Goal: Task Accomplishment & Management: Manage account settings

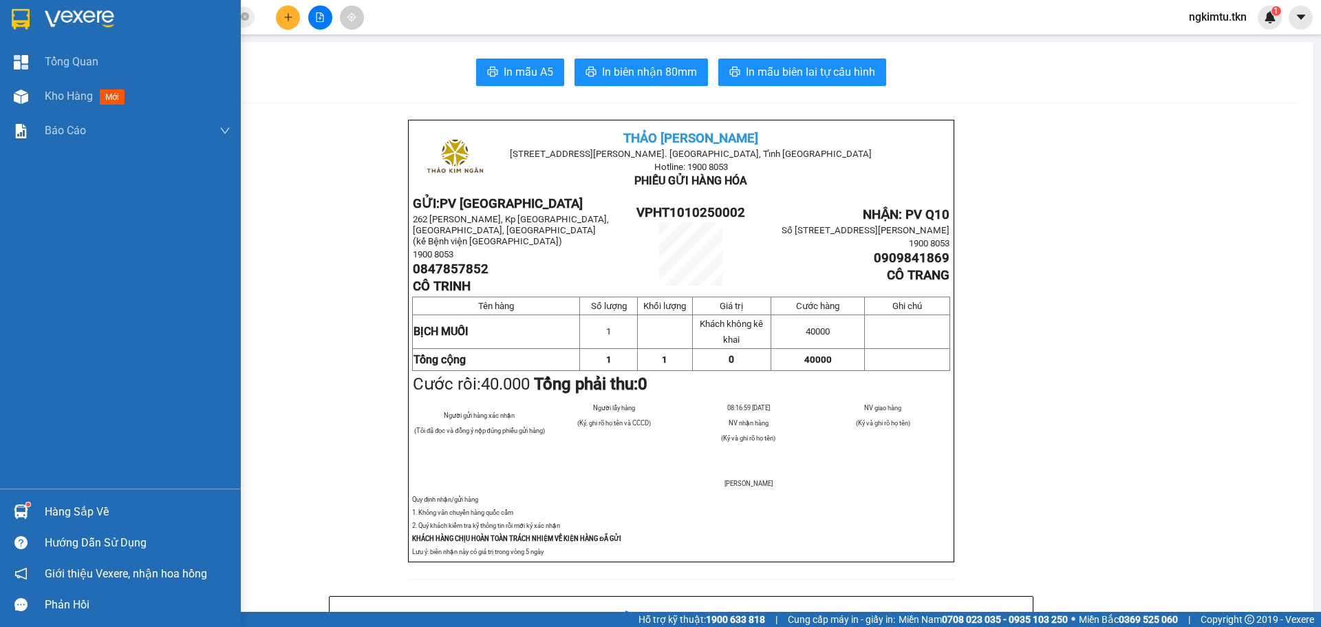
click at [30, 19] on div at bounding box center [21, 19] width 24 height 24
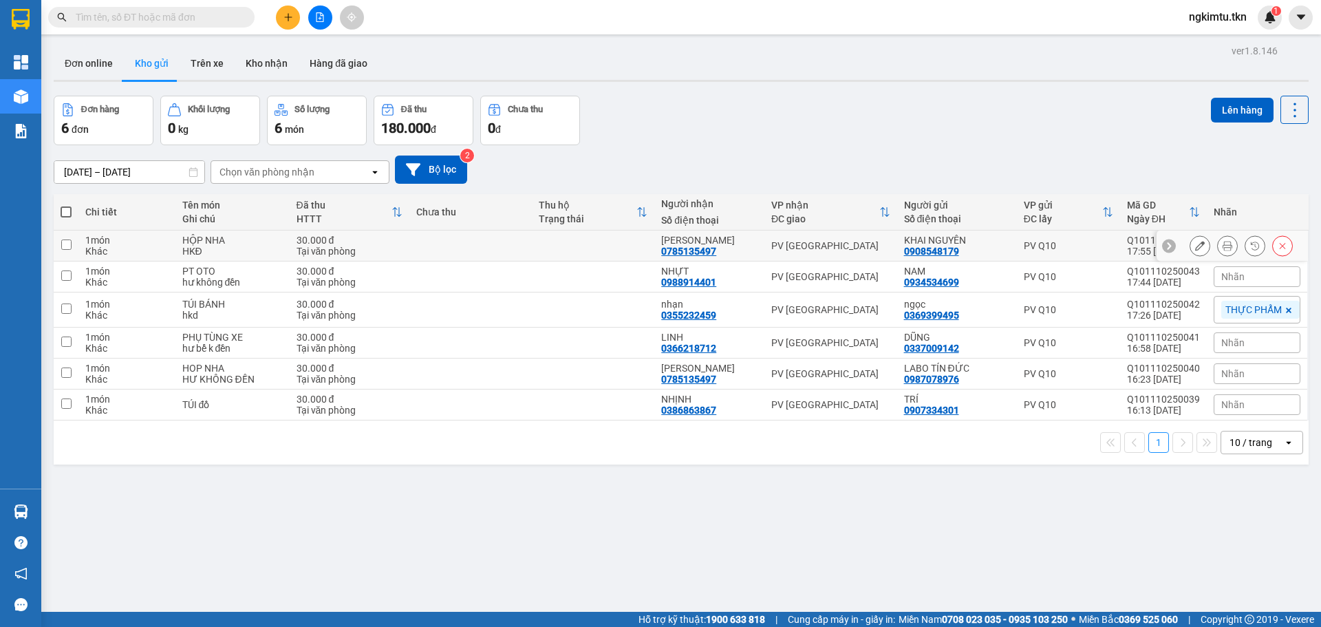
click at [686, 243] on div "[PERSON_NAME]" at bounding box center [709, 240] width 96 height 11
checkbox input "true"
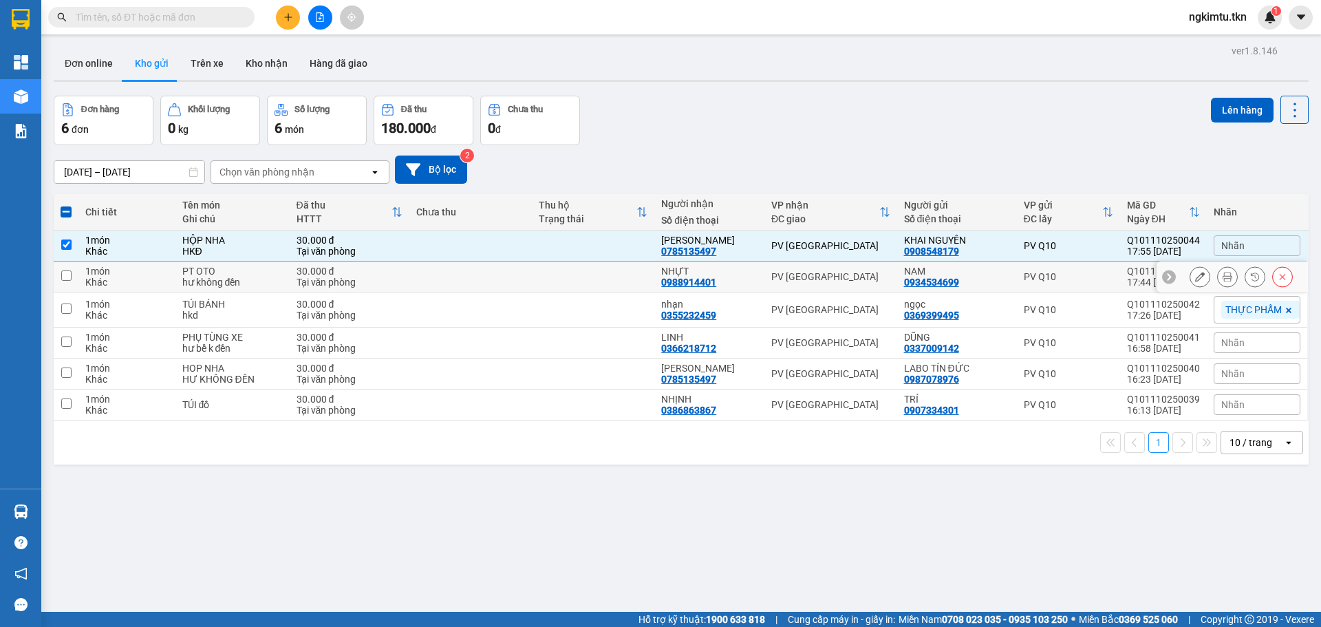
click at [694, 266] on div "NHỰT" at bounding box center [709, 271] width 96 height 11
checkbox input "true"
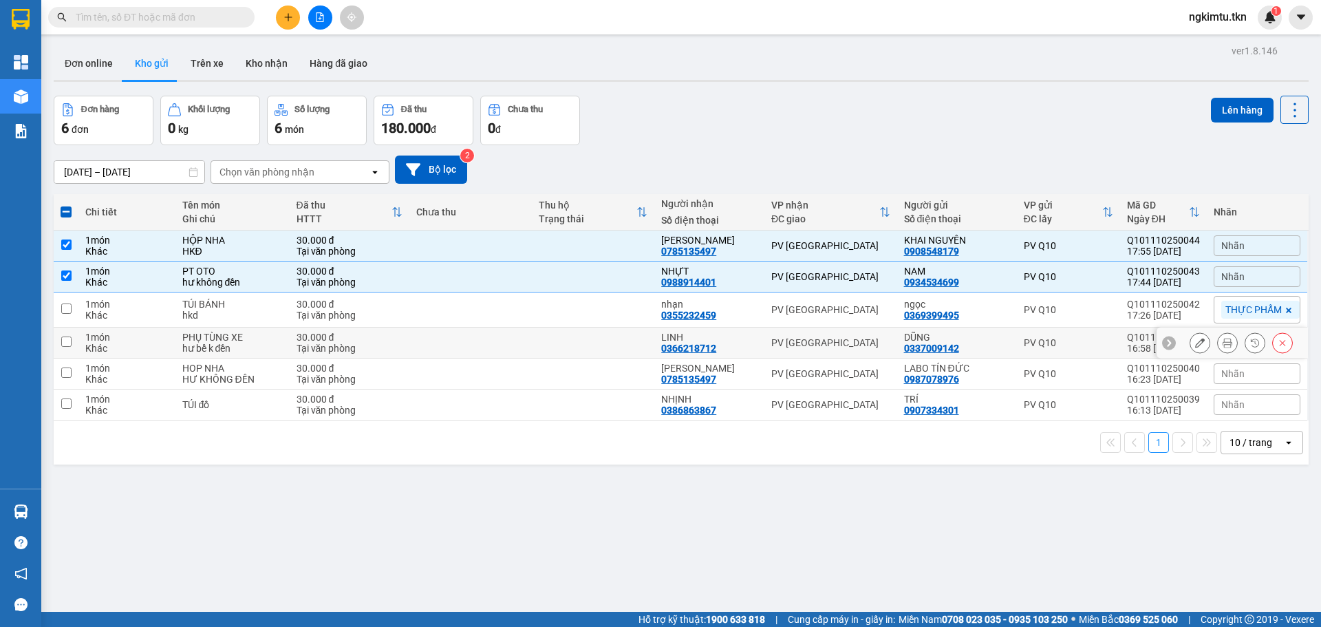
click at [759, 341] on td "LINH 0366218712" at bounding box center [709, 342] width 110 height 31
checkbox input "true"
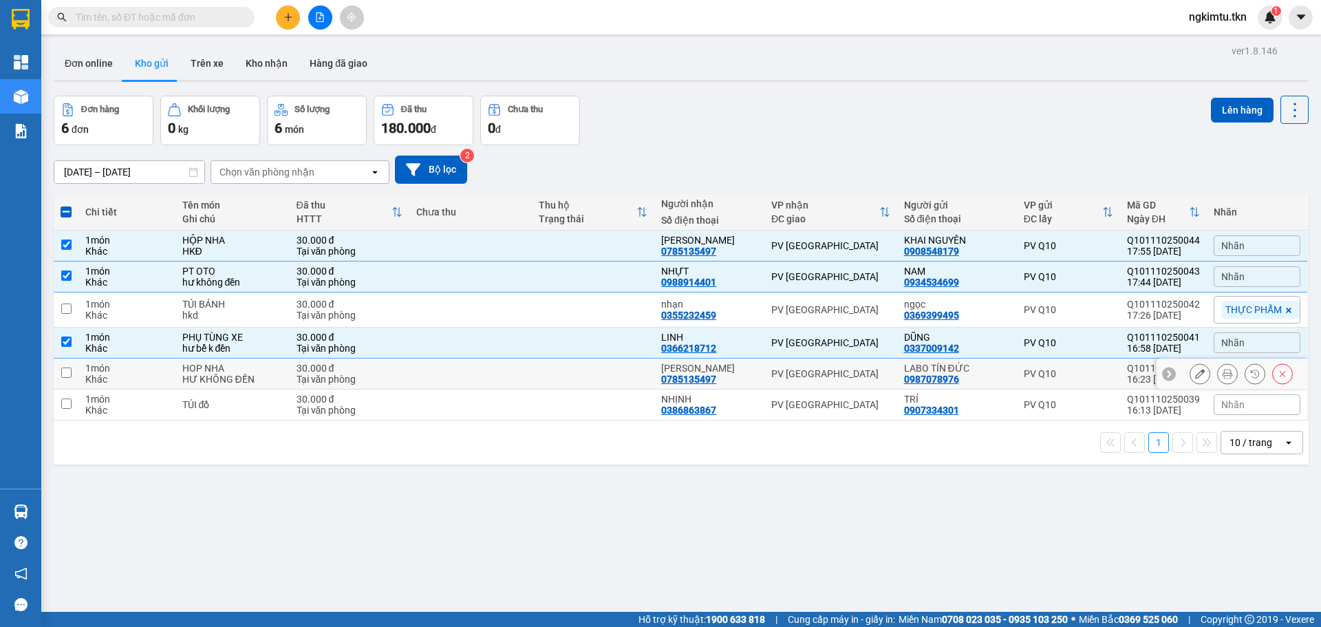
click at [759, 373] on td "hồng phước 0785135497" at bounding box center [709, 373] width 110 height 31
checkbox input "true"
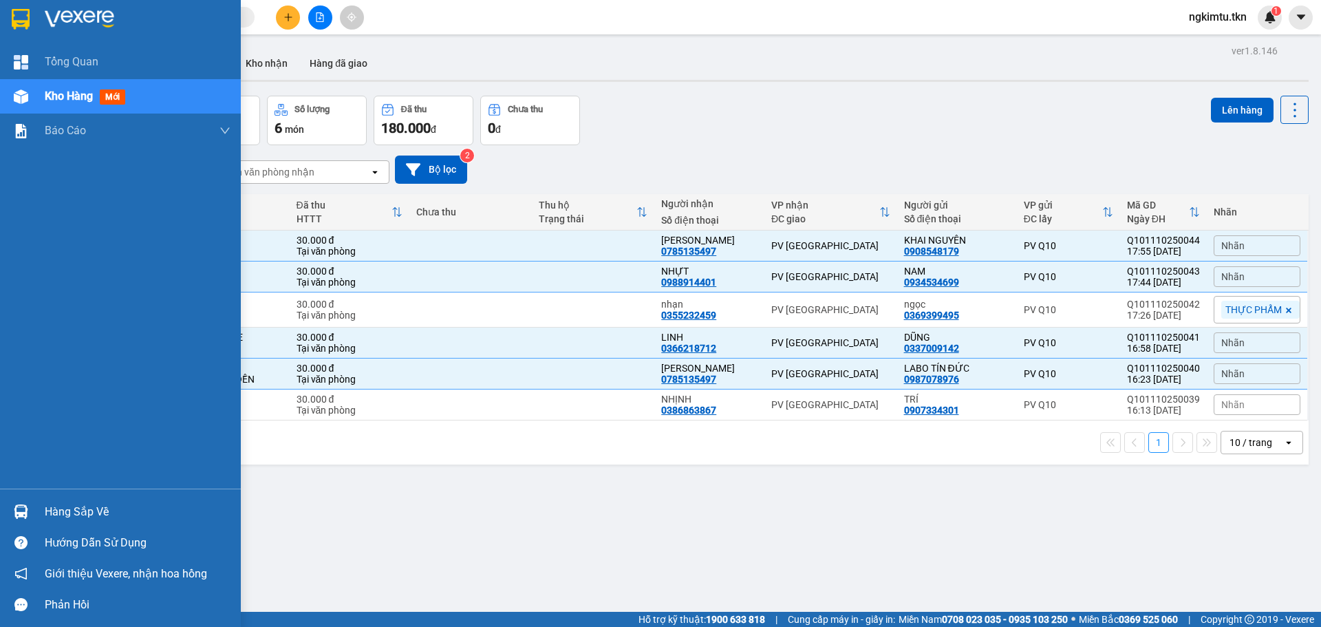
click at [24, 517] on div at bounding box center [21, 511] width 24 height 24
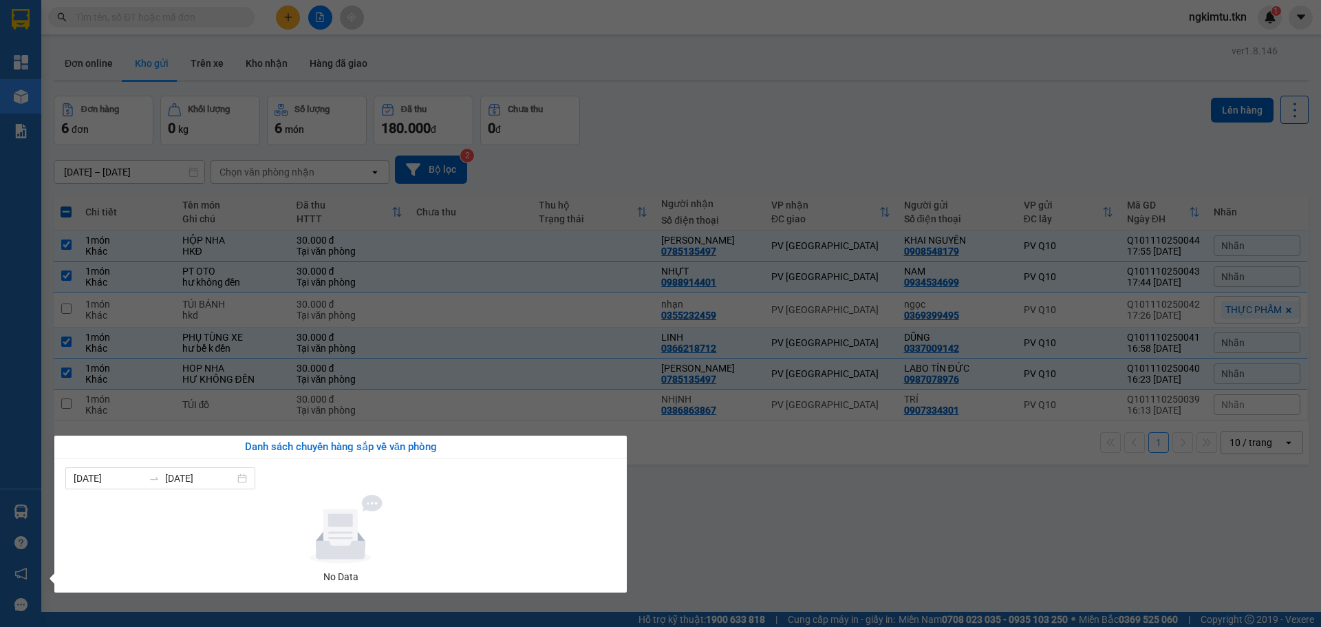
click at [843, 517] on section "Kết quả tìm kiếm ( 0 ) Bộ lọc No Data ngkimtu.tkn 1 Tổng Quan Kho hàng mới Báo …" at bounding box center [660, 313] width 1321 height 627
